Goal: Obtain resource: Obtain resource

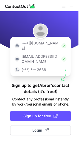
click at [52, 66] on div "(***) *** 2688" at bounding box center [41, 70] width 56 height 8
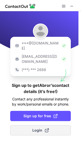
click at [39, 128] on span "Login" at bounding box center [40, 130] width 17 height 5
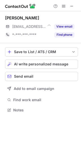
scroll to position [106, 81]
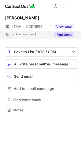
click at [61, 35] on button "Find phone" at bounding box center [64, 34] width 20 height 5
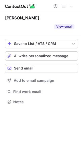
scroll to position [90, 81]
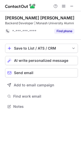
scroll to position [103, 81]
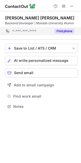
click at [62, 31] on button "Find phone" at bounding box center [64, 31] width 20 height 5
click at [51, 31] on div "*-***-***-****" at bounding box center [31, 31] width 39 height 5
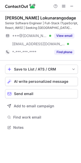
scroll to position [124, 81]
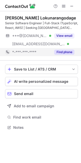
click at [60, 54] on button "Find phone" at bounding box center [64, 52] width 20 height 5
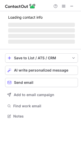
scroll to position [112, 81]
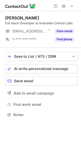
scroll to position [2, 2]
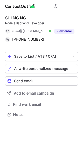
scroll to position [2, 2]
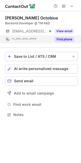
click at [65, 38] on button "Find phone" at bounding box center [64, 39] width 20 height 5
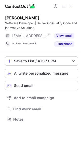
scroll to position [115, 81]
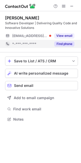
click at [62, 42] on button "Find phone" at bounding box center [64, 43] width 20 height 5
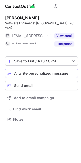
scroll to position [2, 2]
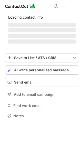
scroll to position [112, 82]
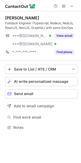
scroll to position [124, 81]
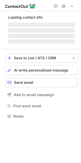
scroll to position [115, 81]
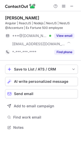
scroll to position [124, 81]
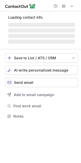
scroll to position [124, 81]
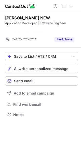
scroll to position [103, 81]
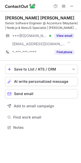
scroll to position [124, 81]
